Goal: Task Accomplishment & Management: Complete application form

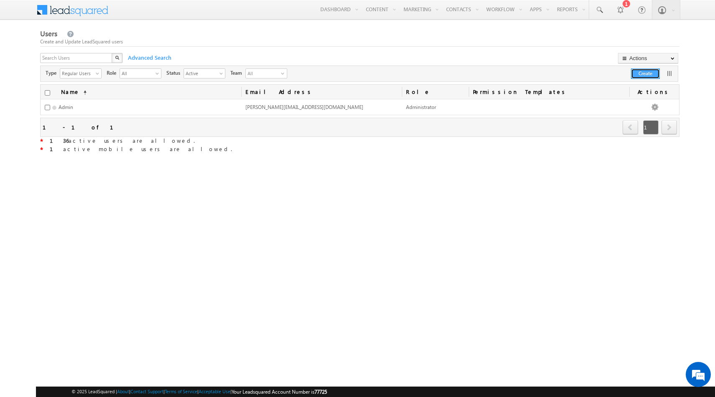
click at [649, 74] on button "Create" at bounding box center [645, 74] width 29 height 10
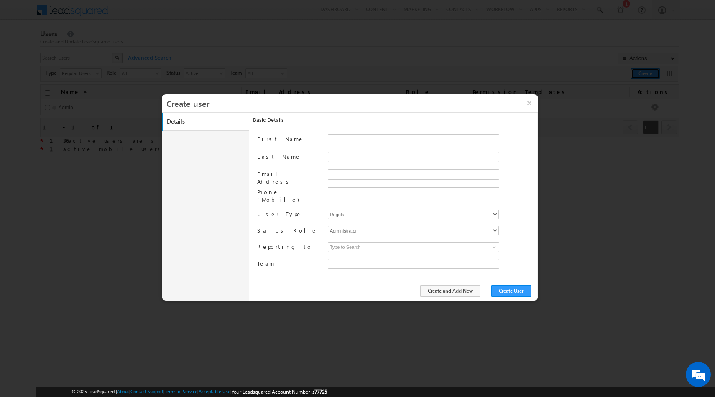
type input "e4a80525-0e53-11ed-a214-024bdf37e3a6"
click at [341, 140] on input "First Name" at bounding box center [413, 140] width 171 height 10
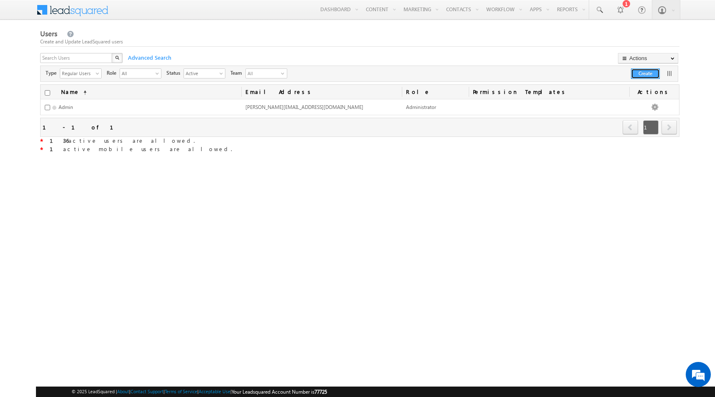
click at [647, 74] on button "Create" at bounding box center [645, 74] width 29 height 10
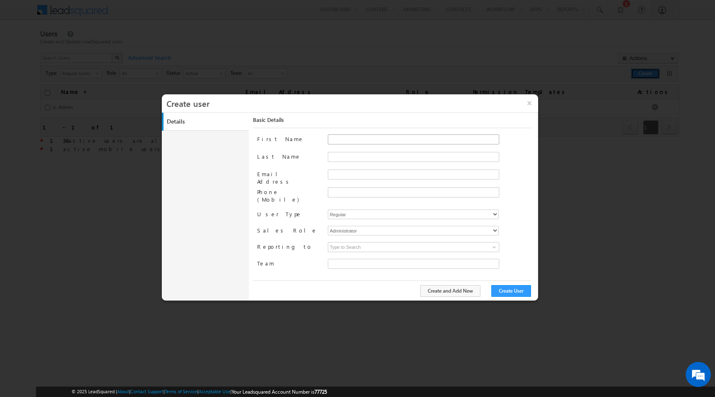
type input "e4a80525-0e53-11ed-a214-024bdf37e3a6"
click at [337, 140] on input "First Name" at bounding box center [413, 140] width 171 height 10
type input "Syed Osman"
click at [355, 172] on input "Email Address" at bounding box center [413, 175] width 171 height 10
type input "syed.gani@doctutorials.com"
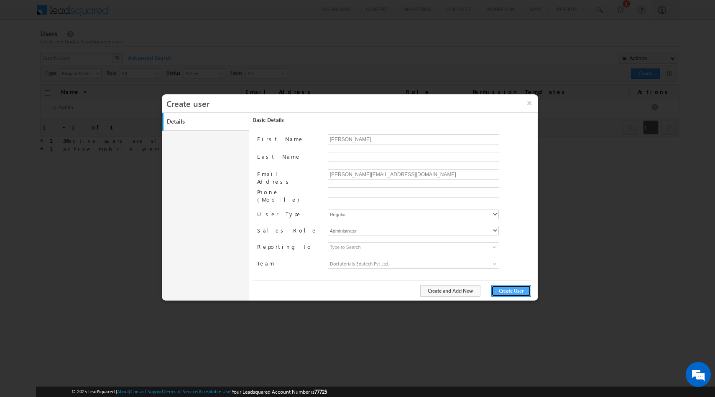
click at [515, 293] on button "Create User" at bounding box center [511, 291] width 40 height 12
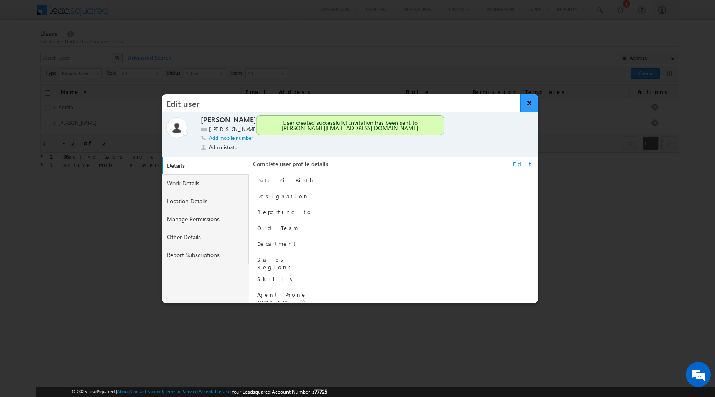
click at [532, 106] on button "×" at bounding box center [529, 103] width 18 height 18
